Goal: Task Accomplishment & Management: Use online tool/utility

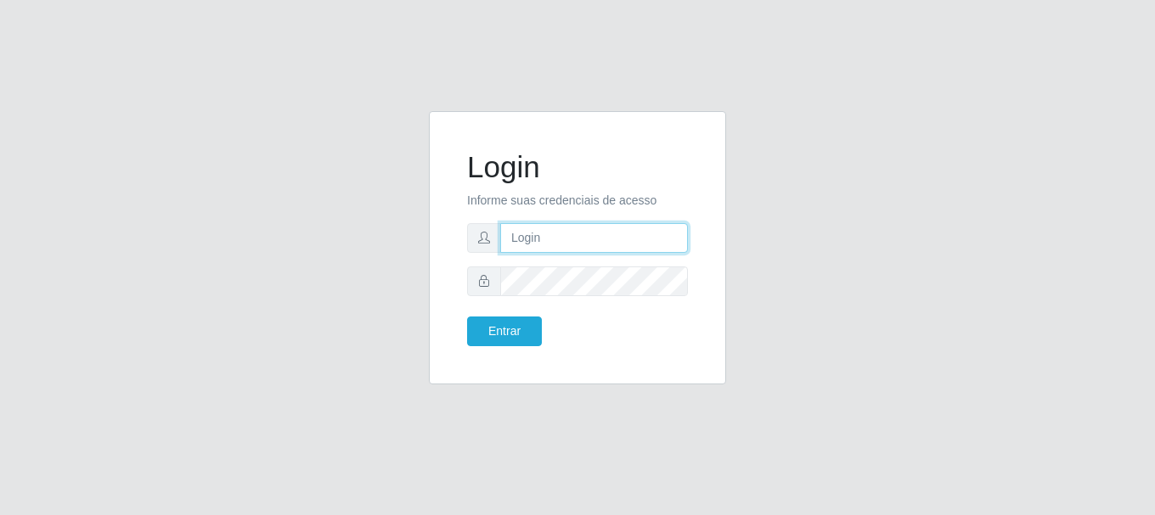
click at [622, 246] on input "text" at bounding box center [594, 238] width 188 height 30
type input "[EMAIL_ADDRESS][DOMAIN_NAME]"
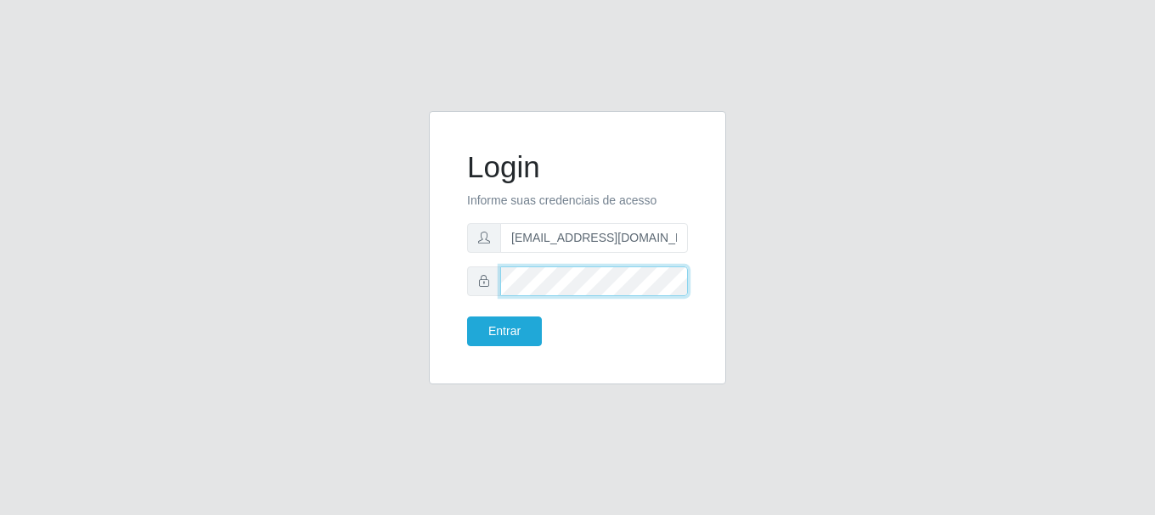
click at [467, 317] on button "Entrar" at bounding box center [504, 332] width 75 height 30
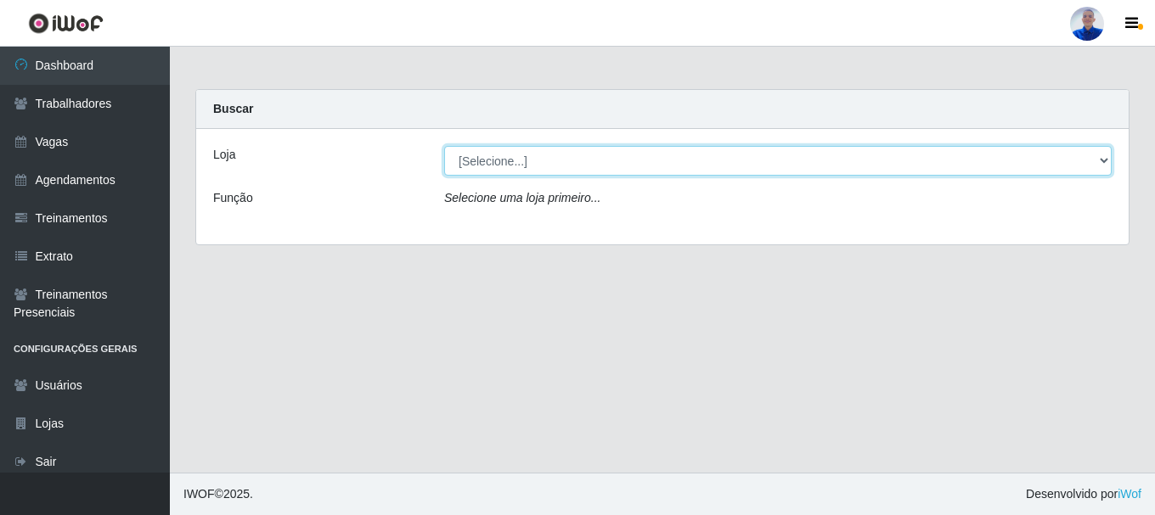
click at [602, 157] on select "[Selecione...] Supermercado [GEOGRAPHIC_DATA]" at bounding box center [777, 161] width 667 height 30
select select "165"
click at [444, 146] on select "[Selecione...] Supermercado [GEOGRAPHIC_DATA]" at bounding box center [777, 161] width 667 height 30
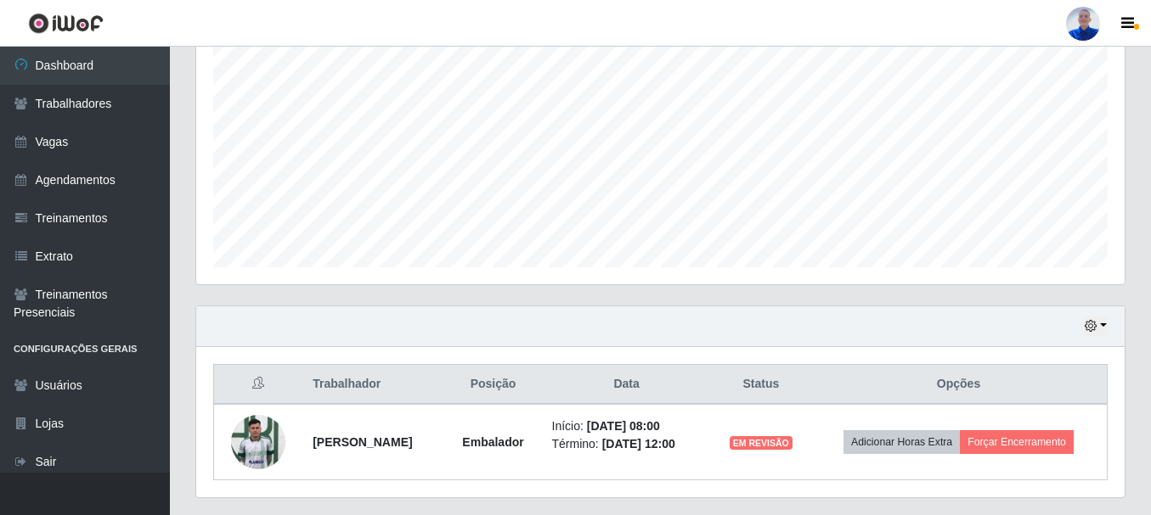
scroll to position [386, 0]
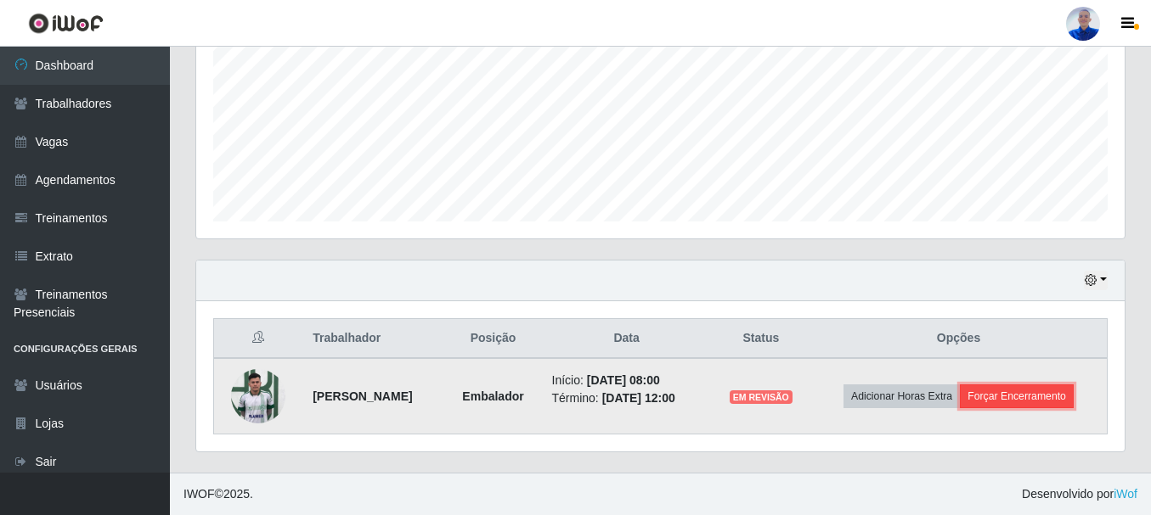
click at [1073, 395] on button "Forçar Encerramento" at bounding box center [1017, 397] width 114 height 24
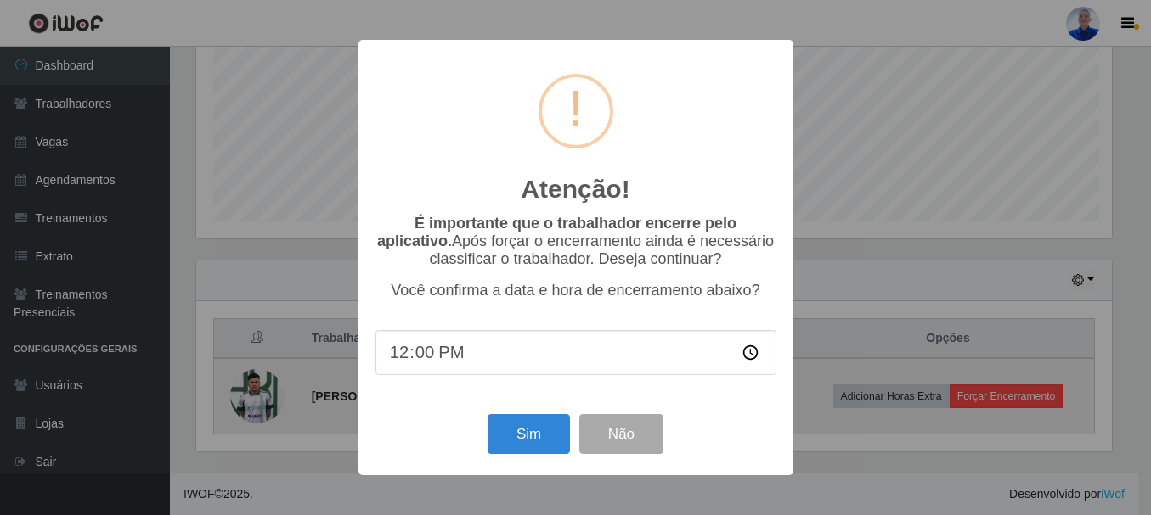
scroll to position [352, 920]
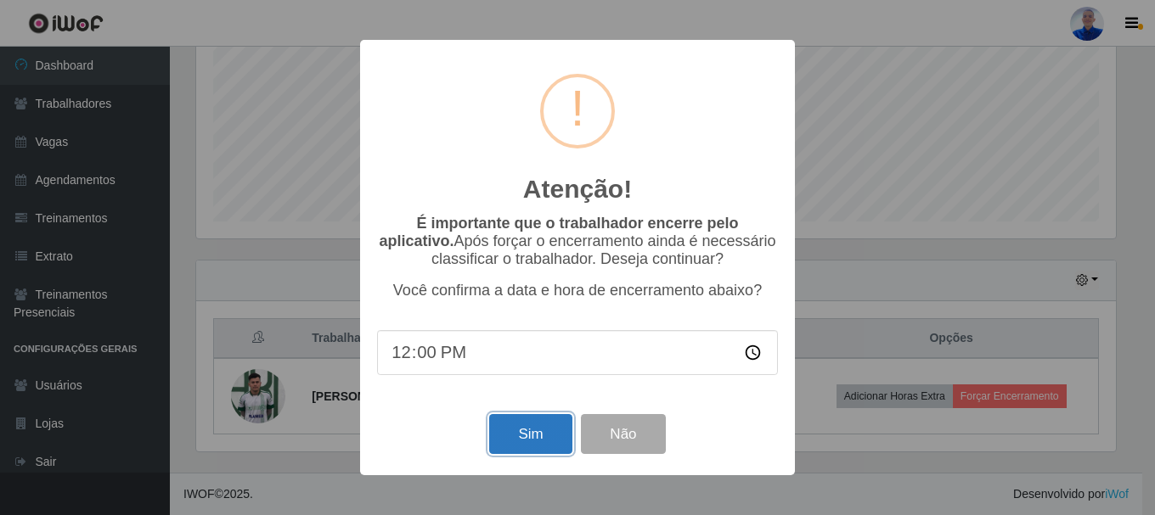
click at [532, 442] on button "Sim" at bounding box center [530, 434] width 82 height 40
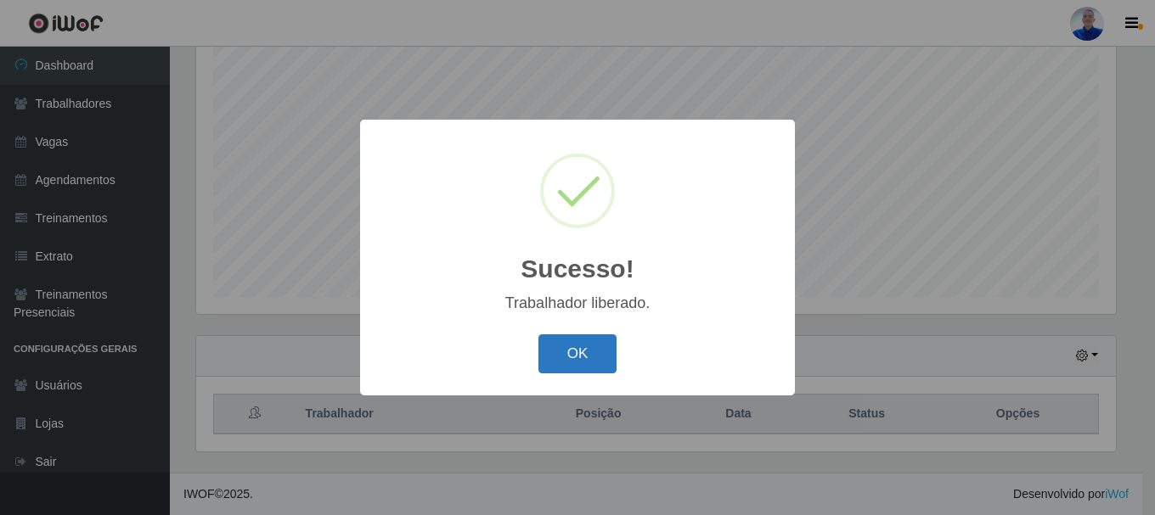
click at [595, 352] on button "OK" at bounding box center [577, 355] width 79 height 40
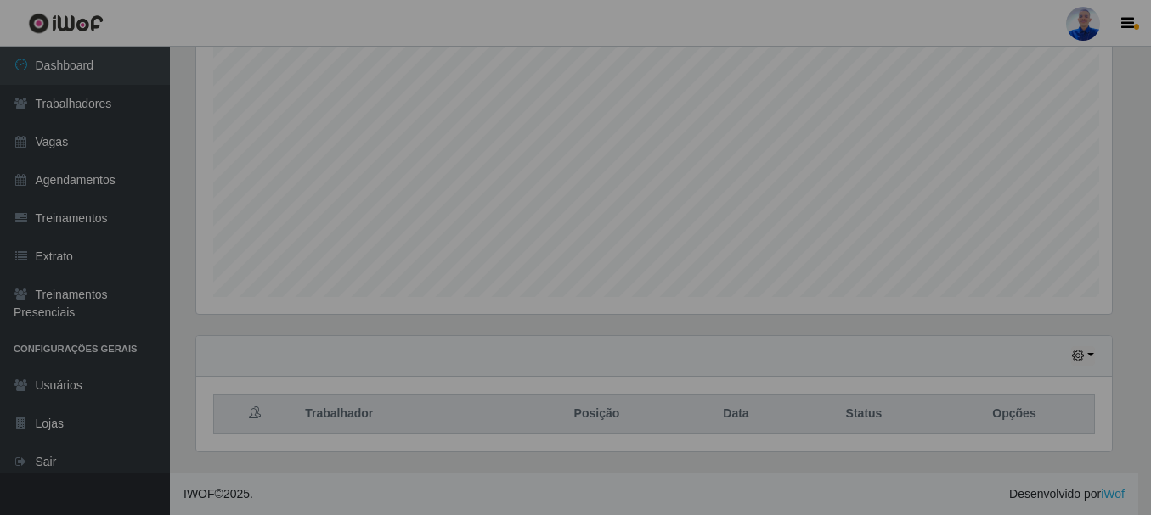
scroll to position [352, 928]
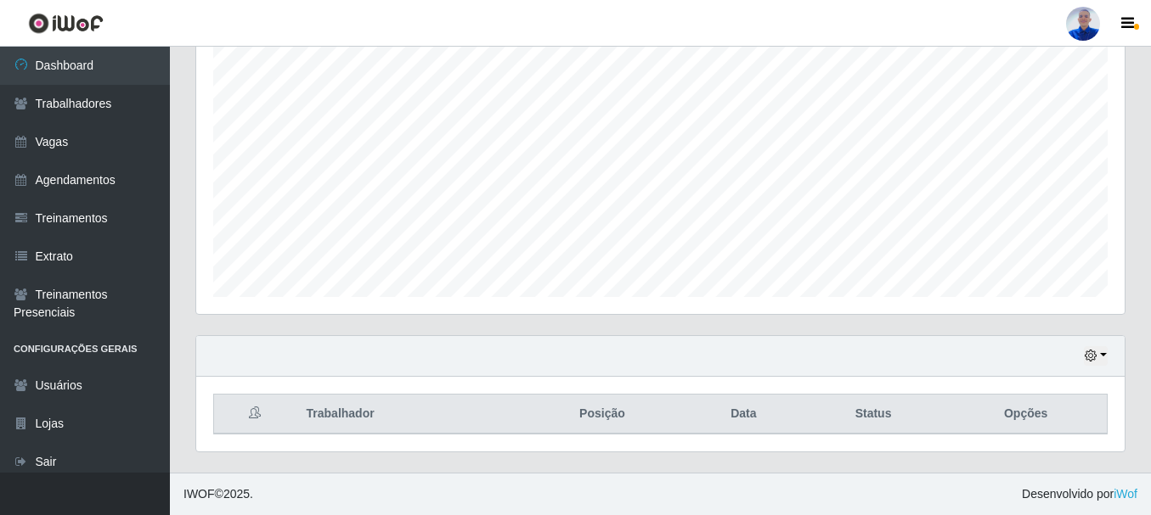
click at [1091, 20] on div at bounding box center [1083, 24] width 34 height 34
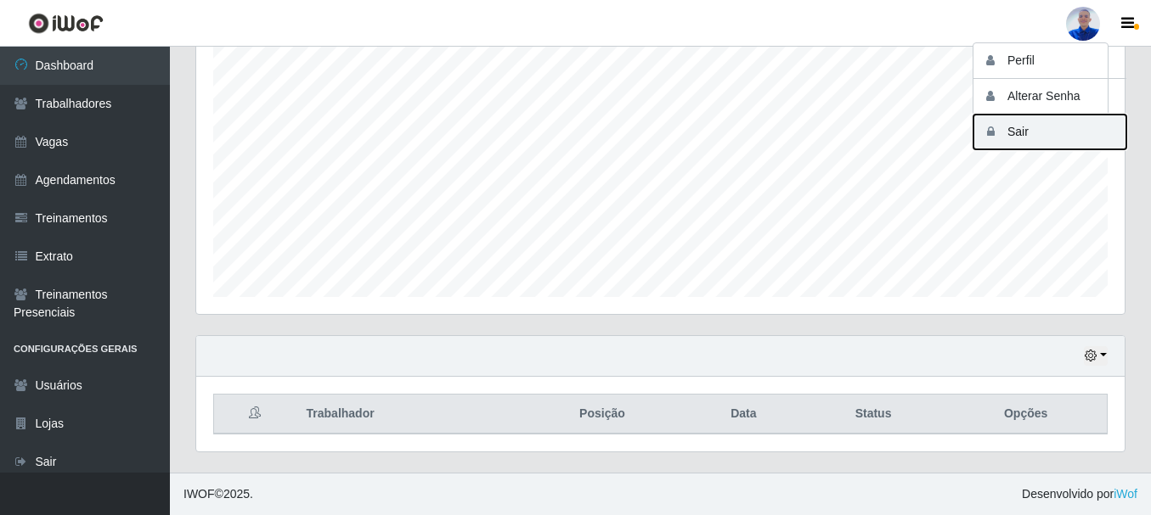
click at [1052, 131] on button "Sair" at bounding box center [1049, 132] width 153 height 35
